Goal: Task Accomplishment & Management: Manage account settings

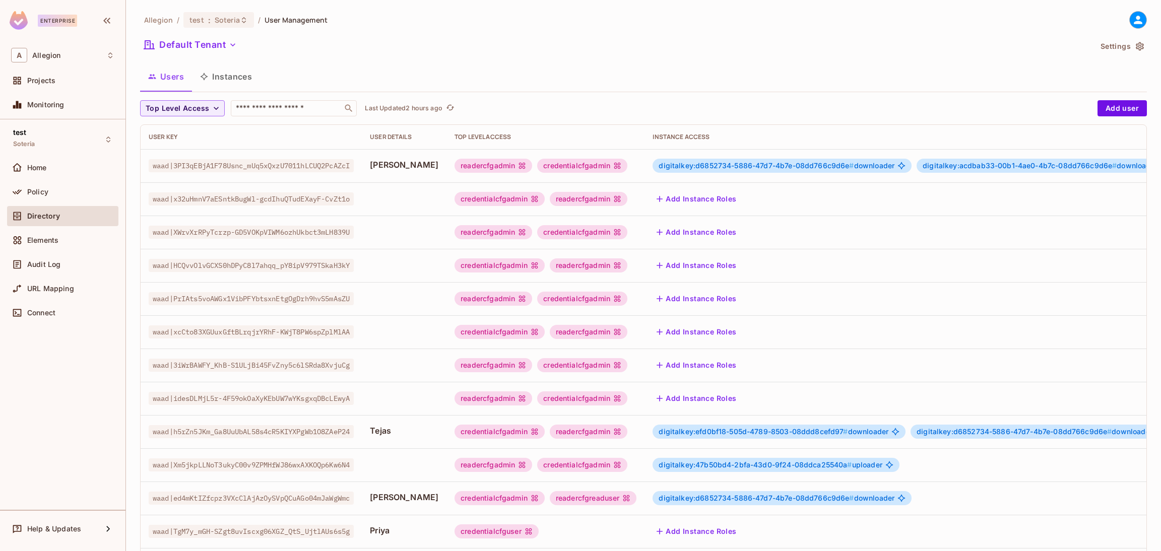
scroll to position [99, 0]
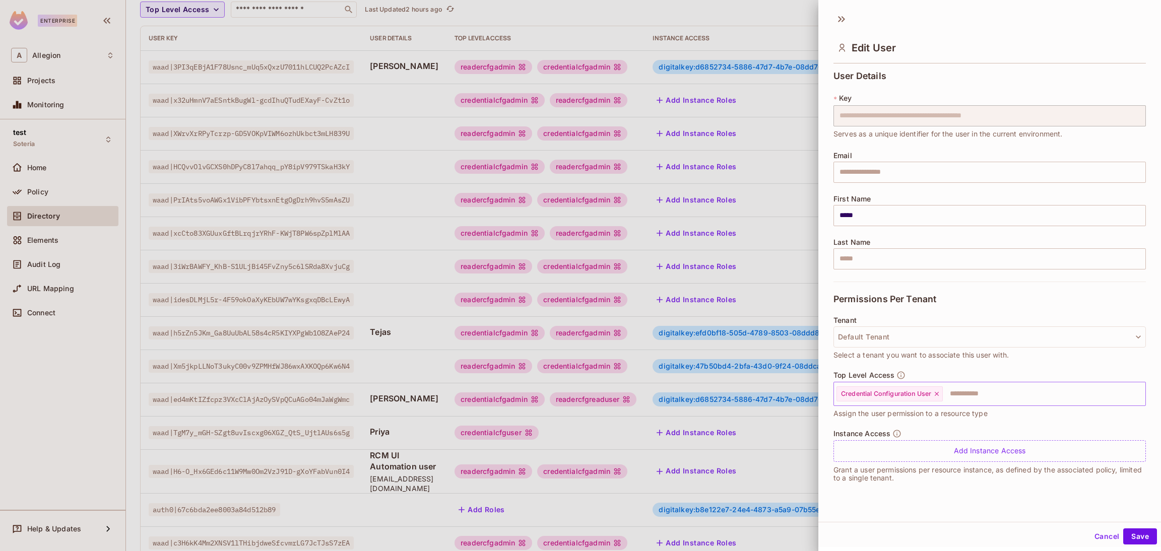
click at [938, 397] on div "Credential Configuration User" at bounding box center [889, 393] width 106 height 15
click at [937, 394] on icon at bounding box center [937, 394] width 4 height 4
click at [937, 394] on input "text" at bounding box center [980, 394] width 291 height 20
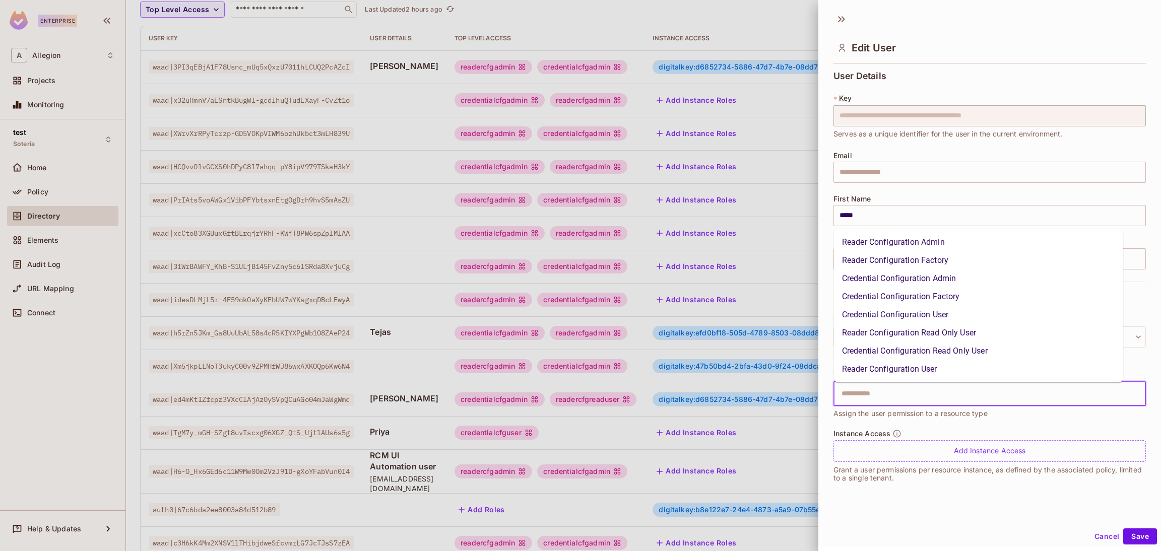
click at [905, 248] on li "Reader Configuration Admin" at bounding box center [978, 242] width 289 height 18
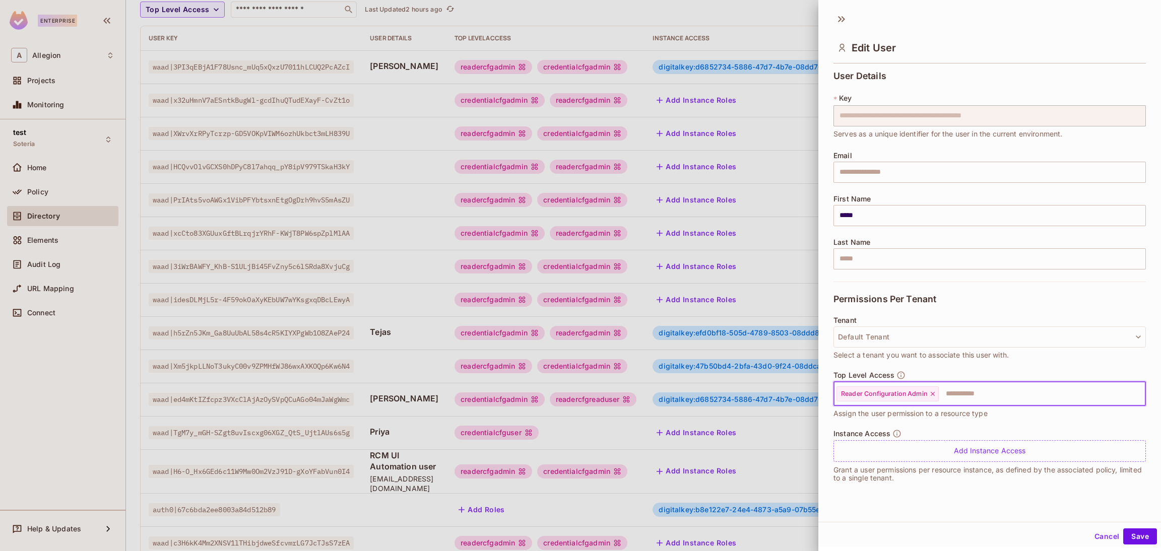
click at [960, 392] on input "text" at bounding box center [1033, 394] width 186 height 20
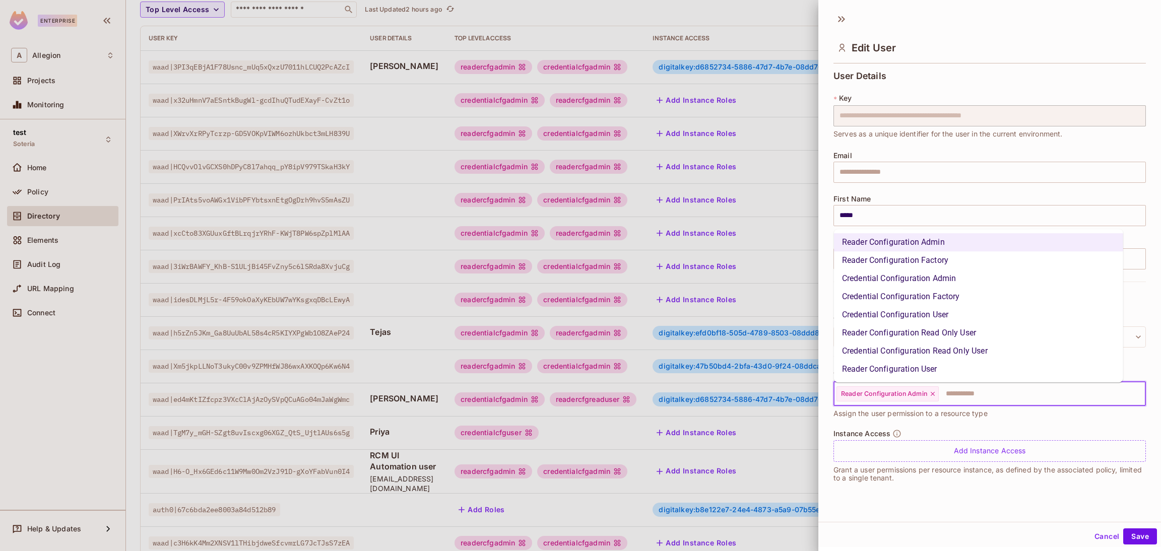
click at [948, 334] on li "Reader Configuration Read Only User" at bounding box center [978, 333] width 289 height 18
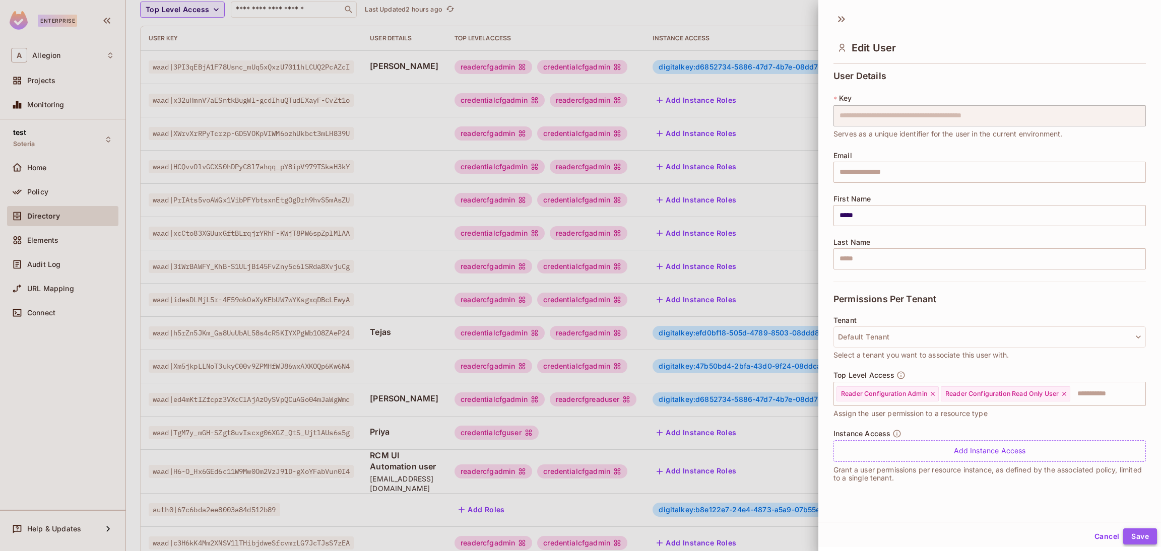
click at [1129, 536] on button "Save" at bounding box center [1140, 536] width 34 height 16
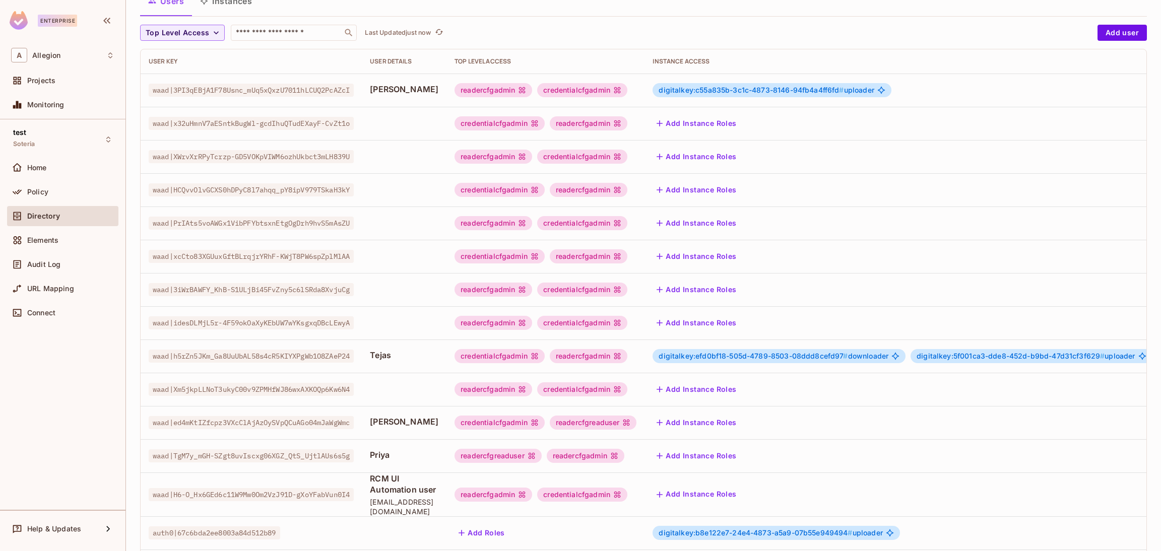
scroll to position [151, 0]
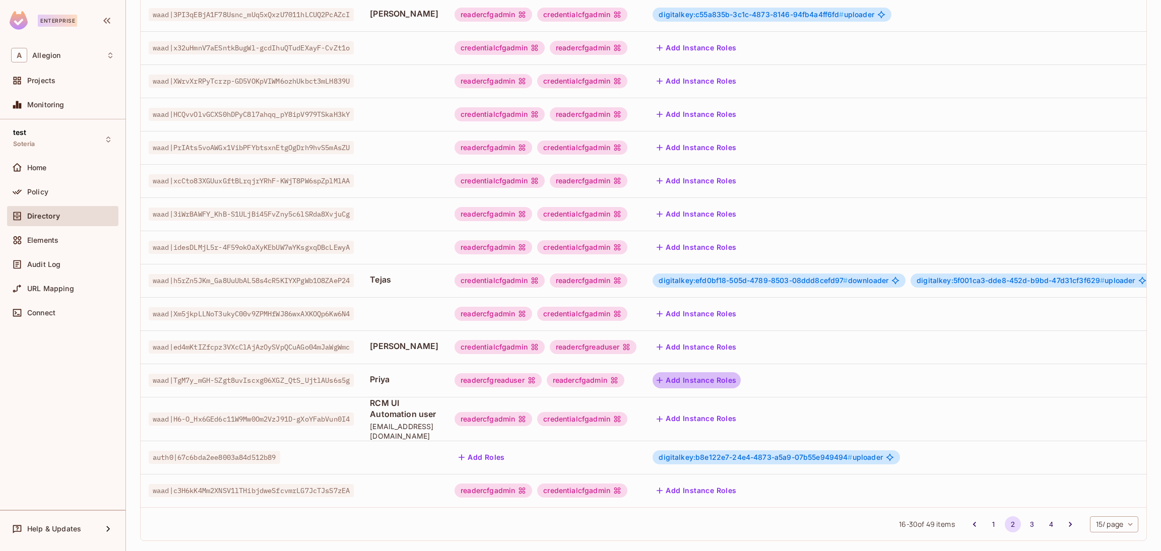
click at [740, 376] on button "Add Instance Roles" at bounding box center [696, 380] width 88 height 16
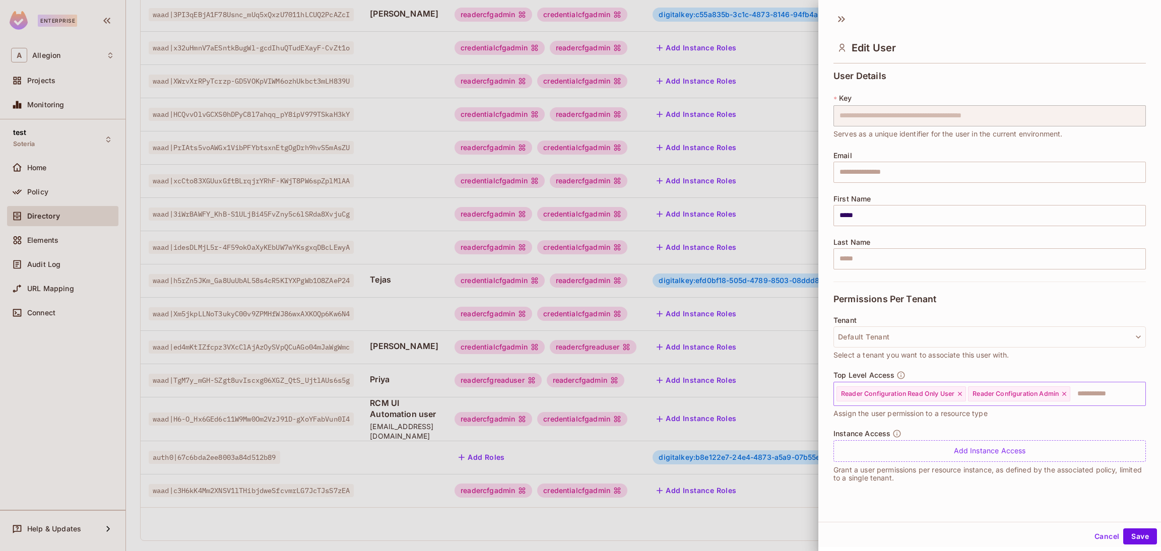
click at [1066, 393] on icon at bounding box center [1064, 394] width 4 height 4
click at [1132, 536] on button "Save" at bounding box center [1140, 536] width 34 height 16
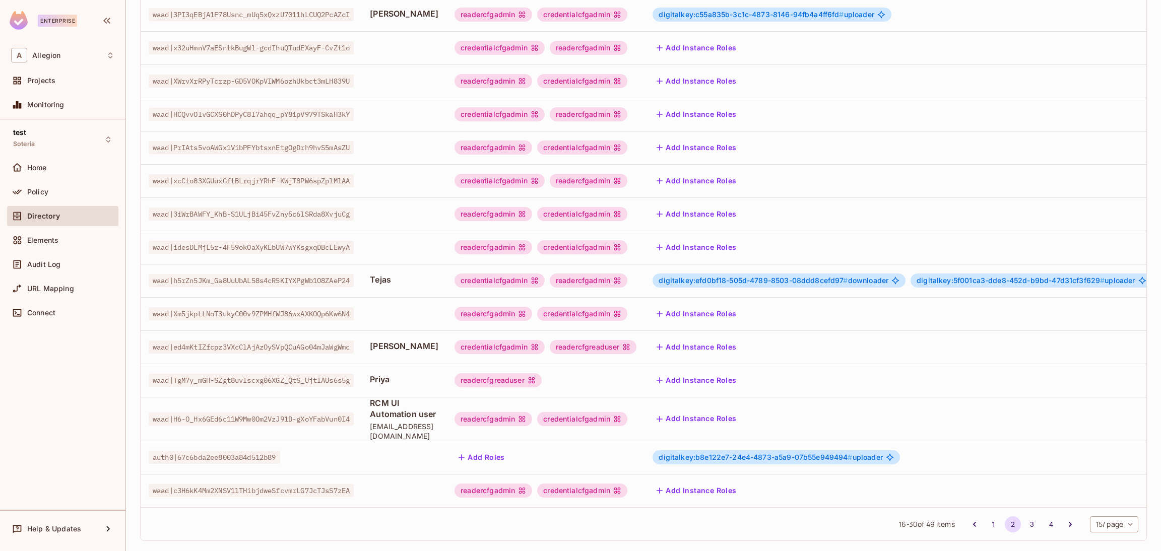
click at [715, 377] on button "Add Instance Roles" at bounding box center [696, 380] width 88 height 16
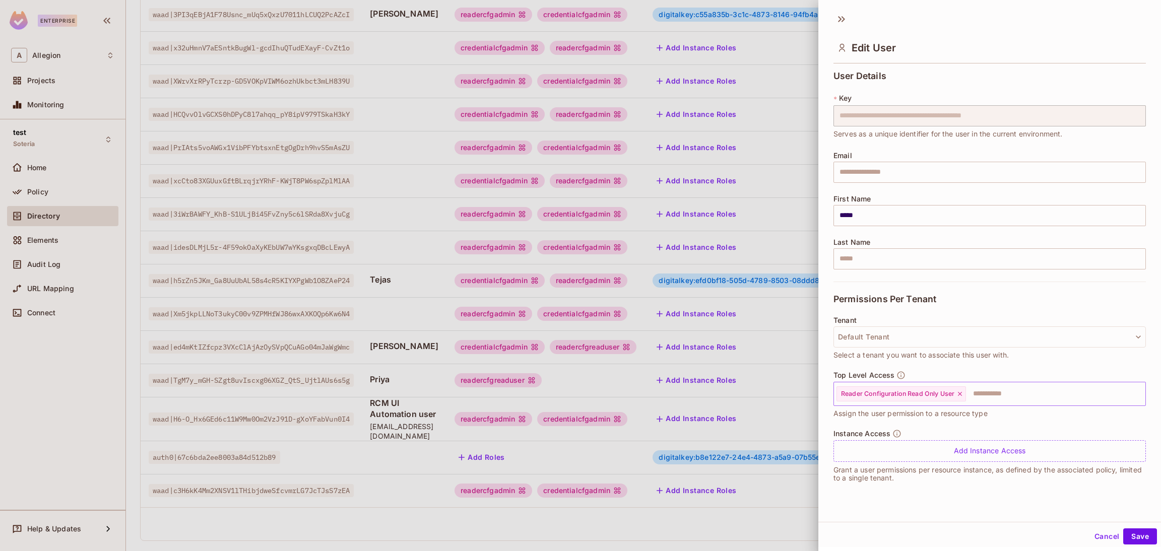
click at [963, 392] on icon at bounding box center [959, 393] width 7 height 7
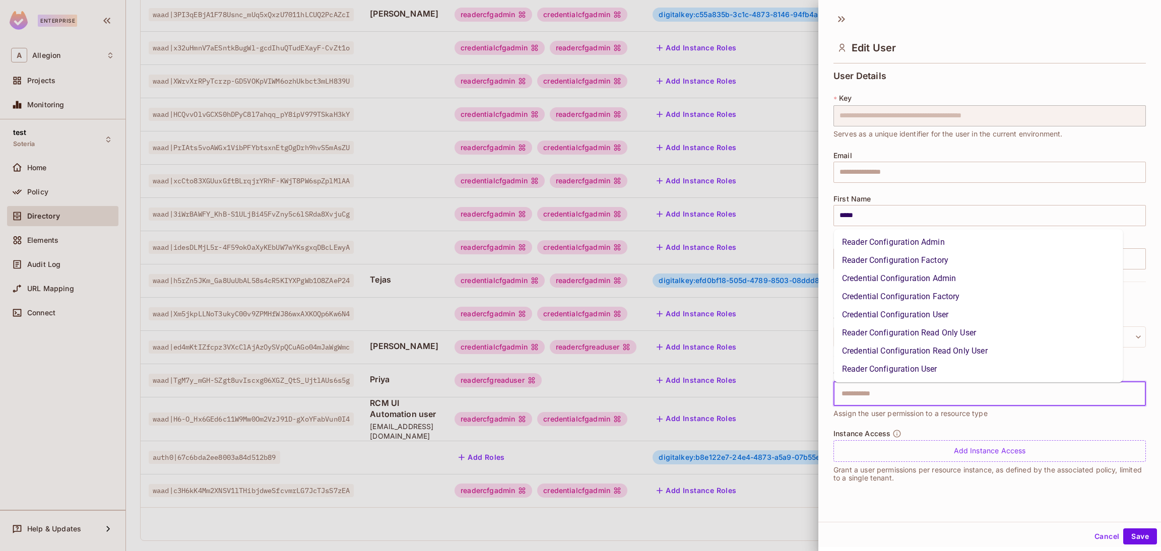
click at [958, 391] on input "text" at bounding box center [980, 394] width 291 height 20
click at [907, 367] on li "Reader Configuration User" at bounding box center [978, 369] width 289 height 18
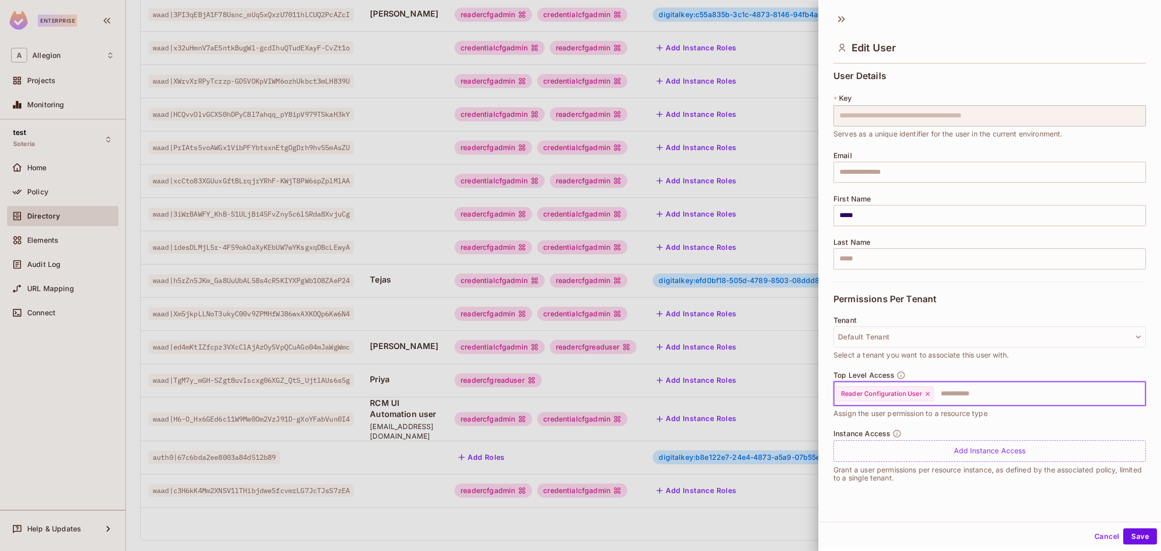
click at [929, 393] on icon at bounding box center [927, 393] width 7 height 7
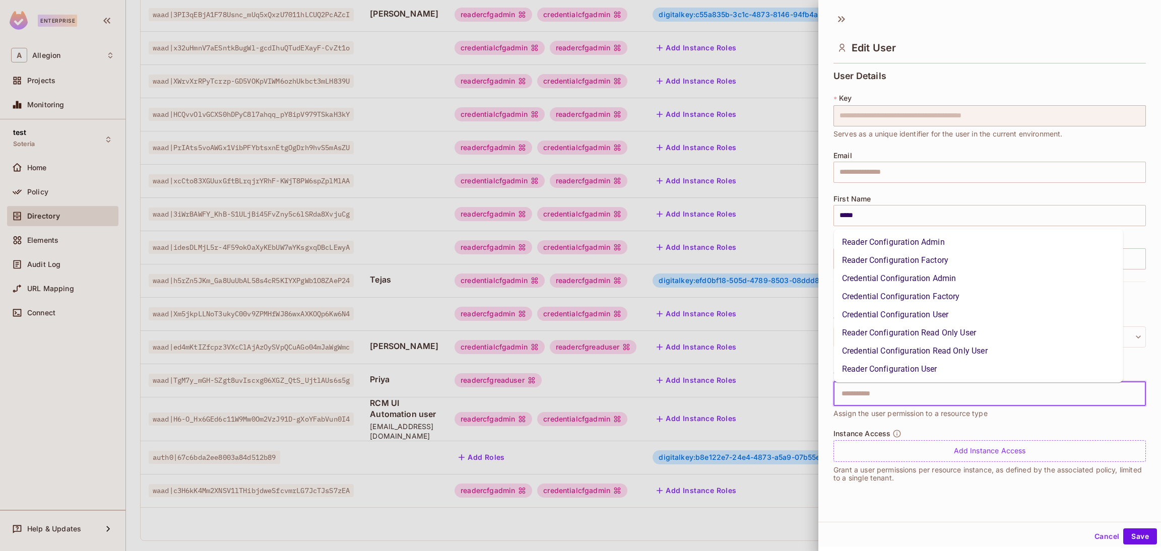
click at [929, 393] on input "text" at bounding box center [980, 394] width 291 height 20
click at [893, 317] on li "Credential Configuration User" at bounding box center [978, 315] width 289 height 18
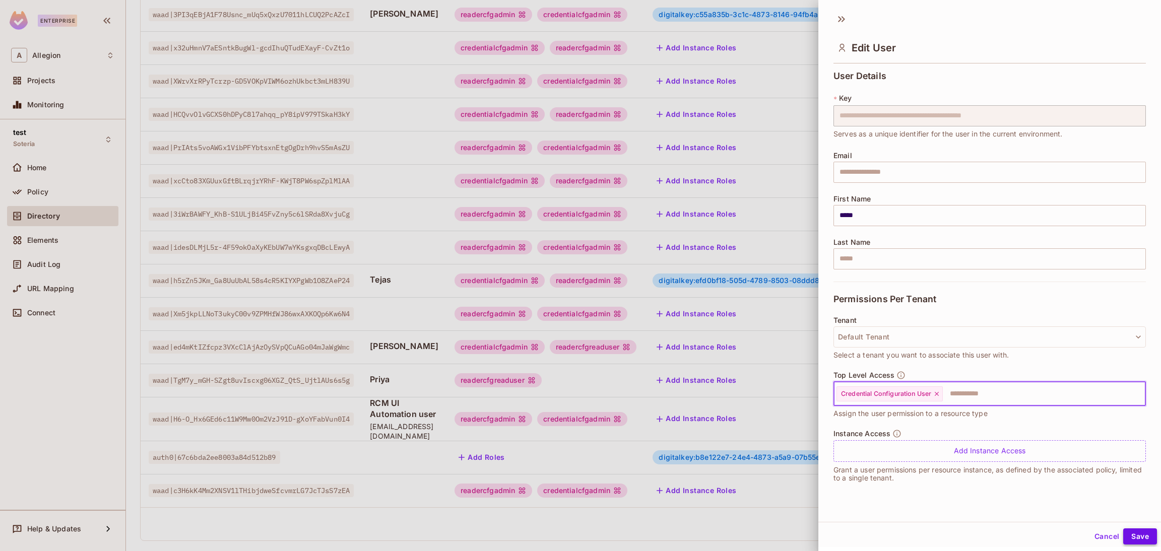
click at [1136, 532] on button "Save" at bounding box center [1140, 536] width 34 height 16
